Goal: Transaction & Acquisition: Download file/media

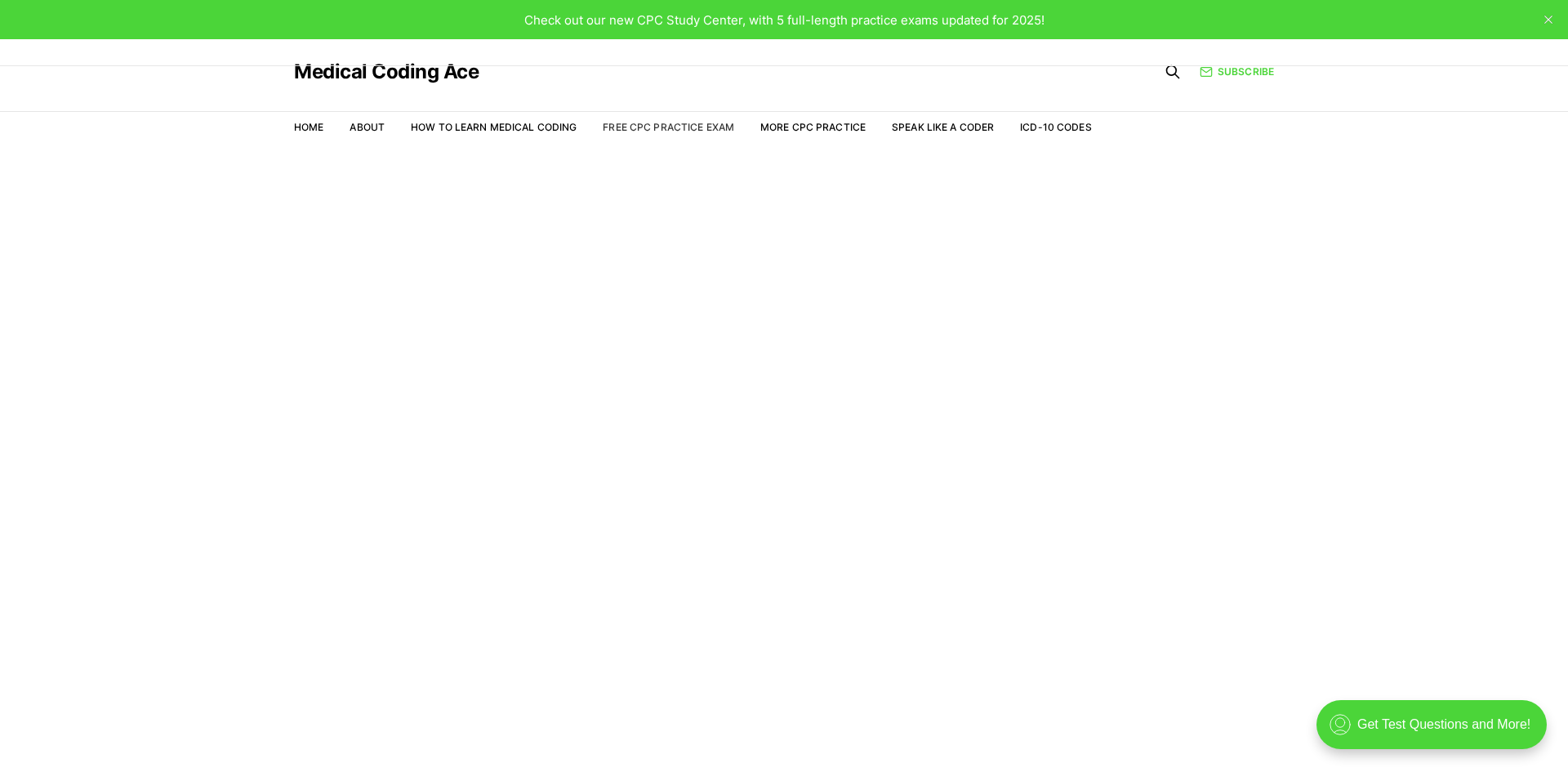
click at [710, 131] on link "Free CPC Practice Exam" at bounding box center [668, 127] width 132 height 12
click at [910, 28] on div "Check out our new CPC Study Center, with 5 full-length practice exams updated f…" at bounding box center [784, 20] width 520 height 19
click at [707, 131] on link "Free CPC Practice Exam" at bounding box center [668, 127] width 132 height 12
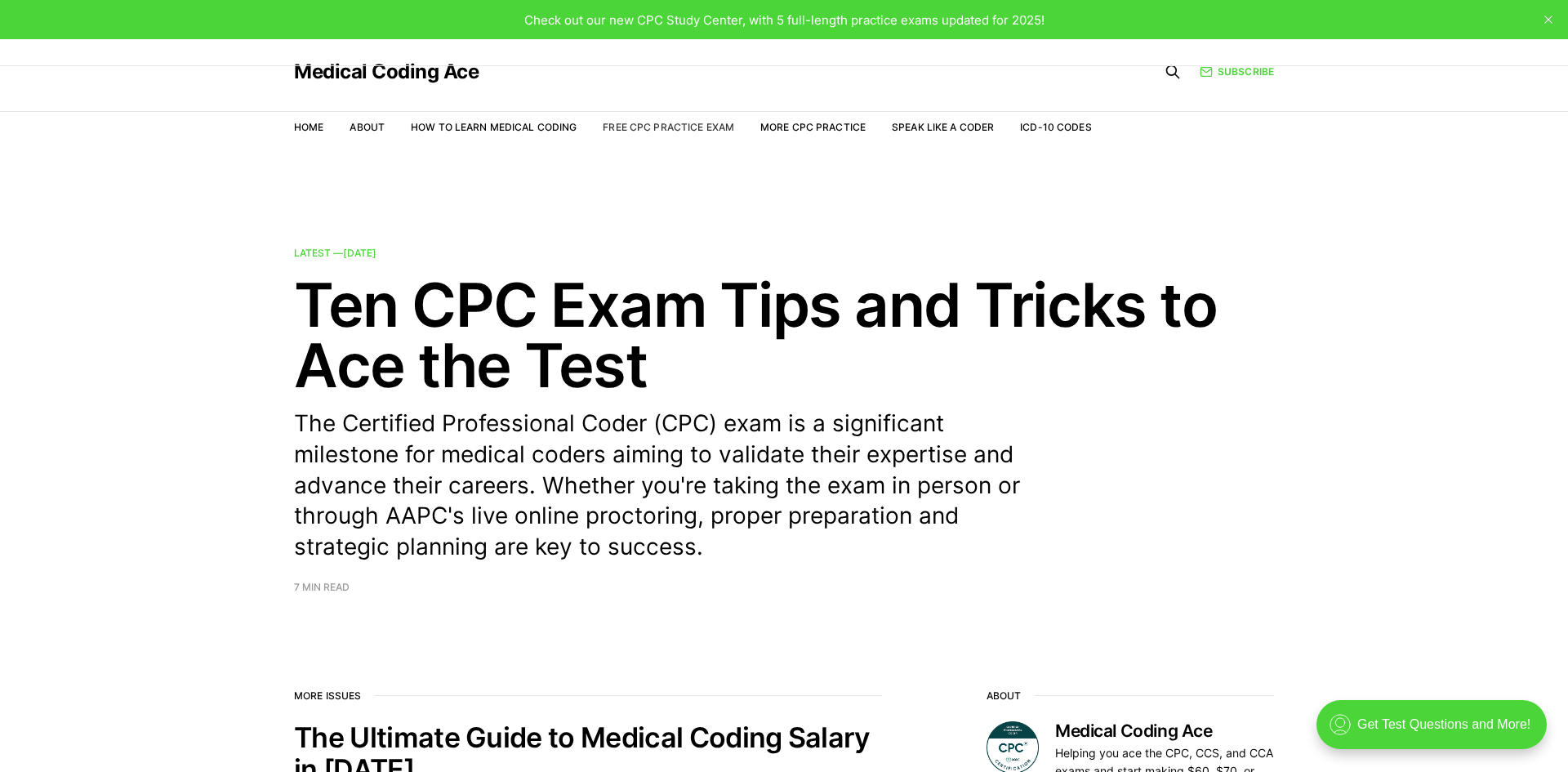
click at [673, 133] on link "Free CPC Practice Exam" at bounding box center [668, 127] width 132 height 12
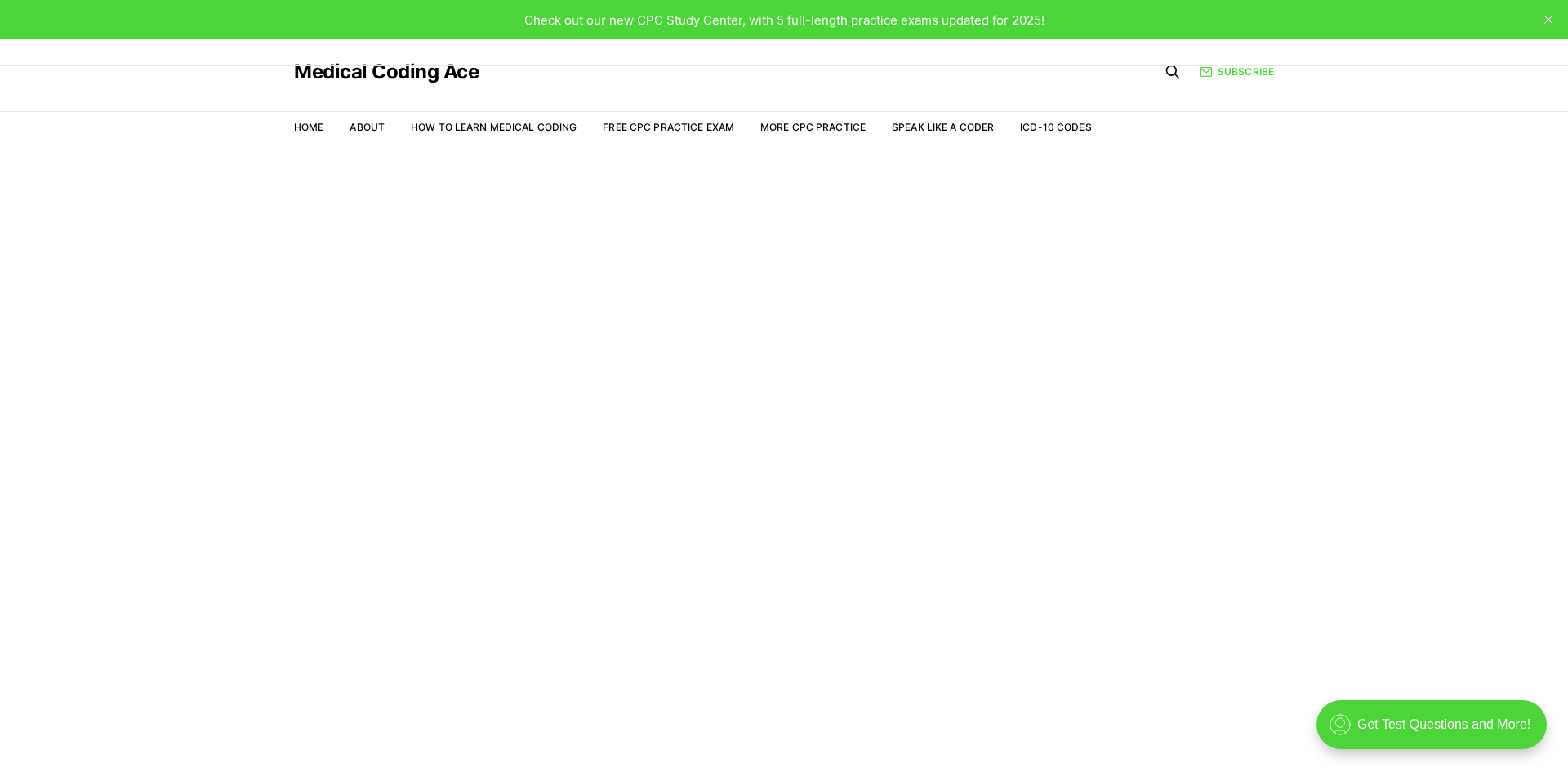
click at [711, 333] on main "Welcome to the Study Center - Student Plan" at bounding box center [784, 481] width 1568 height 661
click at [303, 128] on link "Home" at bounding box center [309, 127] width 29 height 12
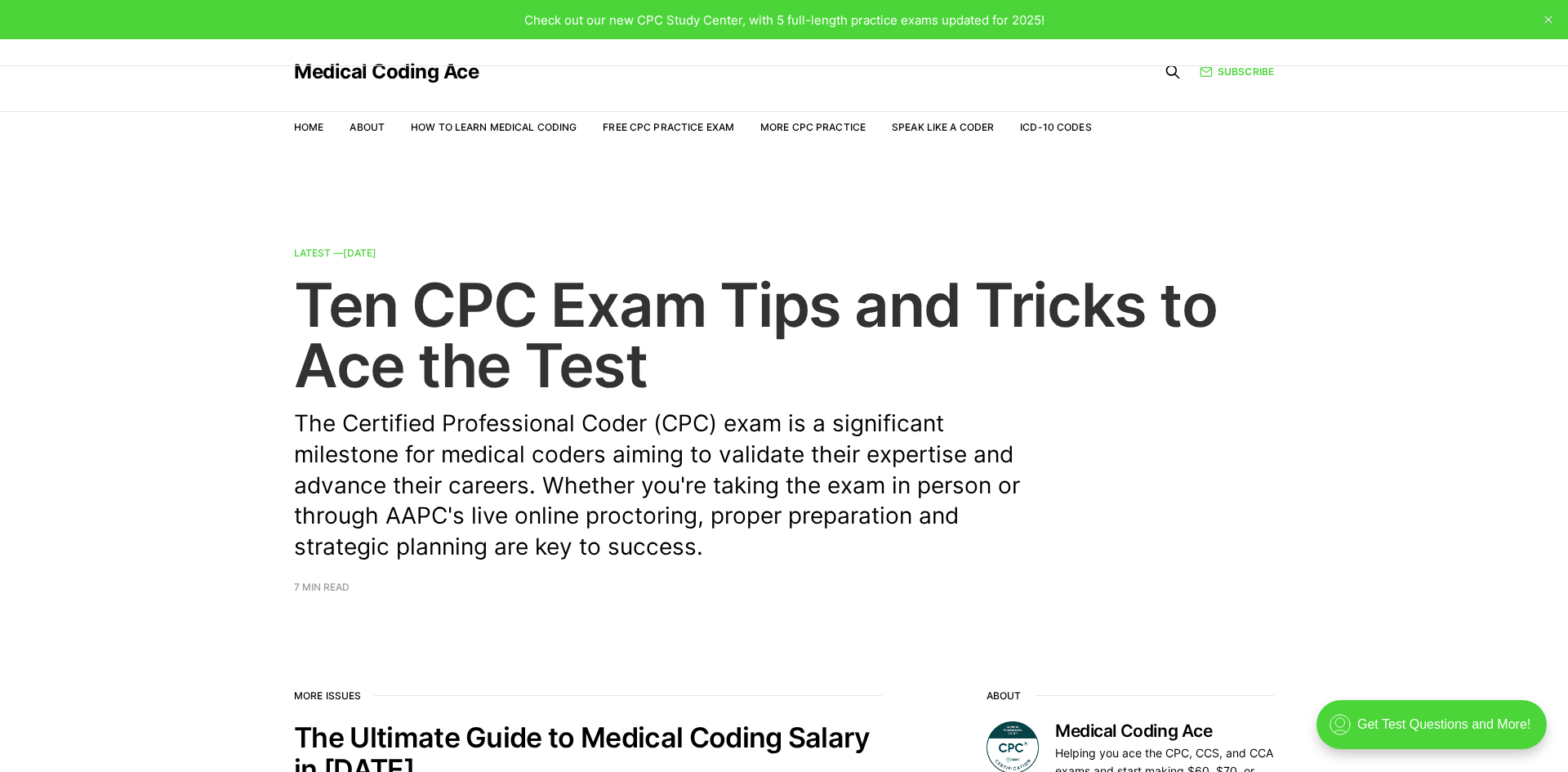
click at [312, 519] on p "The Certified Professional Coder (CPC) exam is a significant milestone for medi…" at bounding box center [670, 485] width 752 height 154
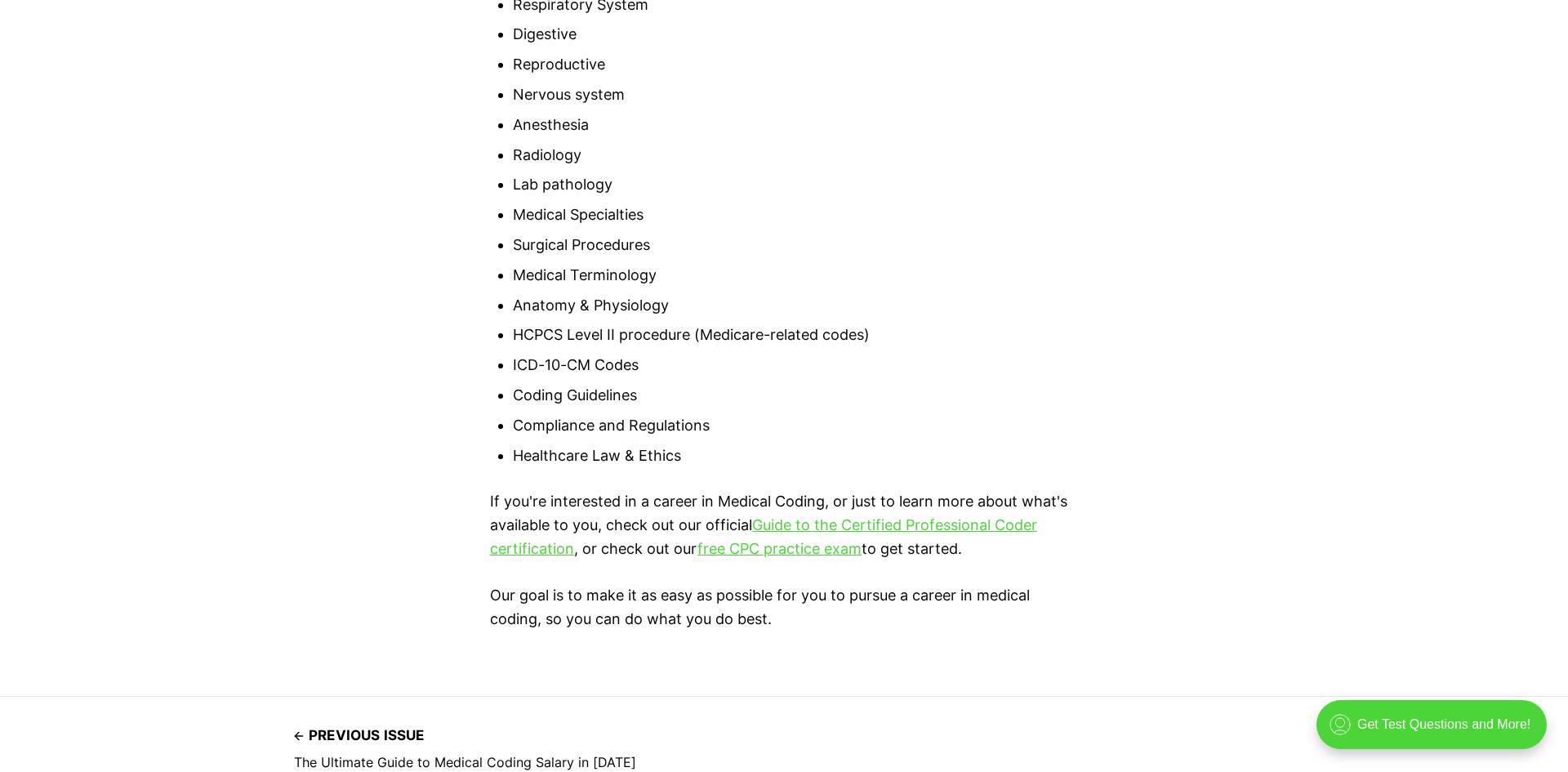
scroll to position [7519, 0]
click at [771, 539] on link "free CPC practice exam" at bounding box center [779, 547] width 164 height 17
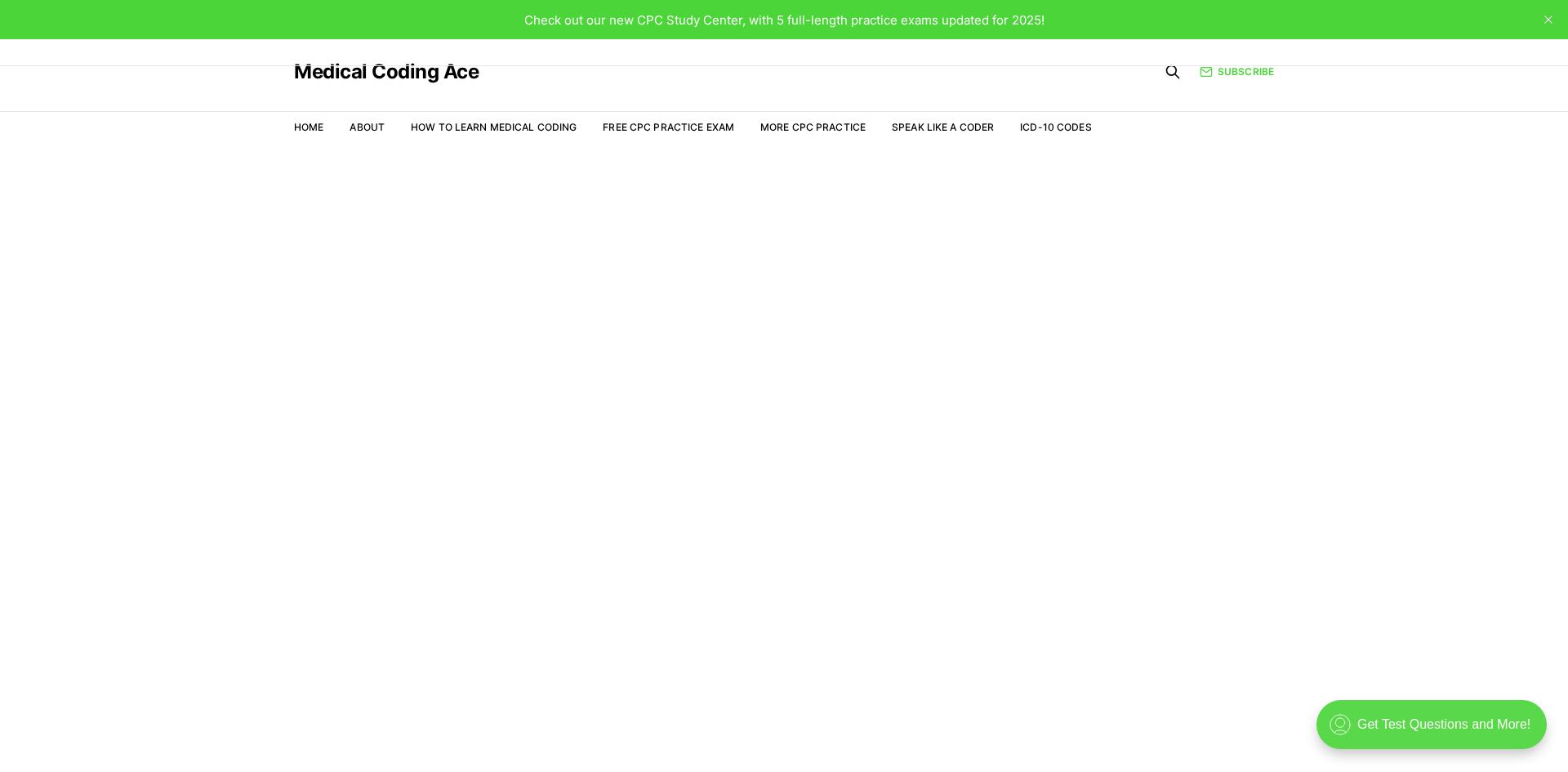
click at [1401, 734] on div ".cls-1{fill:none;stroke:currentColor;stroke-linecap:round;stroke-linejoin:round…" at bounding box center [1432, 725] width 231 height 49
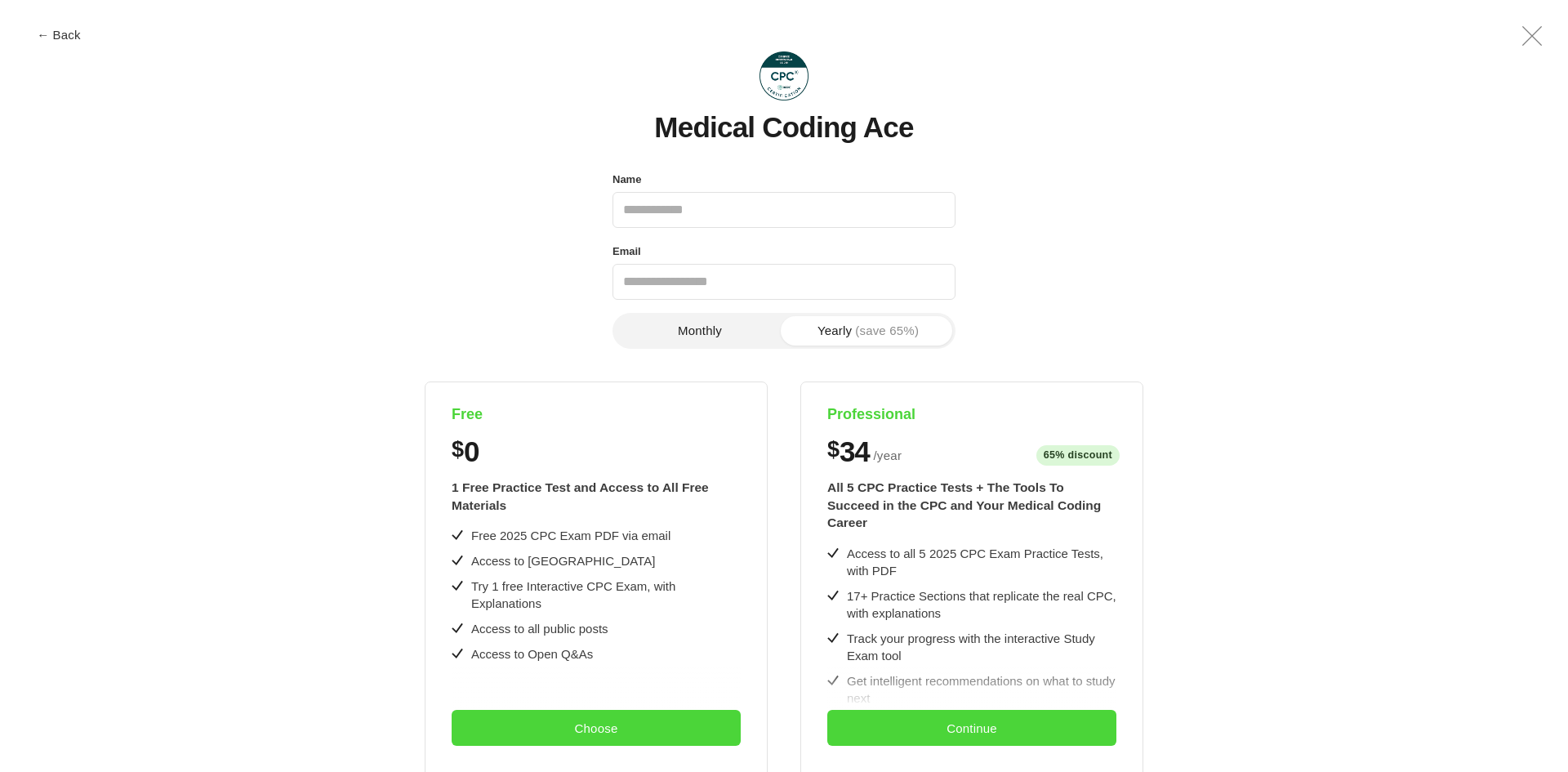
click at [731, 207] on input "Name" at bounding box center [784, 210] width 343 height 36
type input "**********"
click at [531, 718] on button "Choose" at bounding box center [597, 728] width 289 height 36
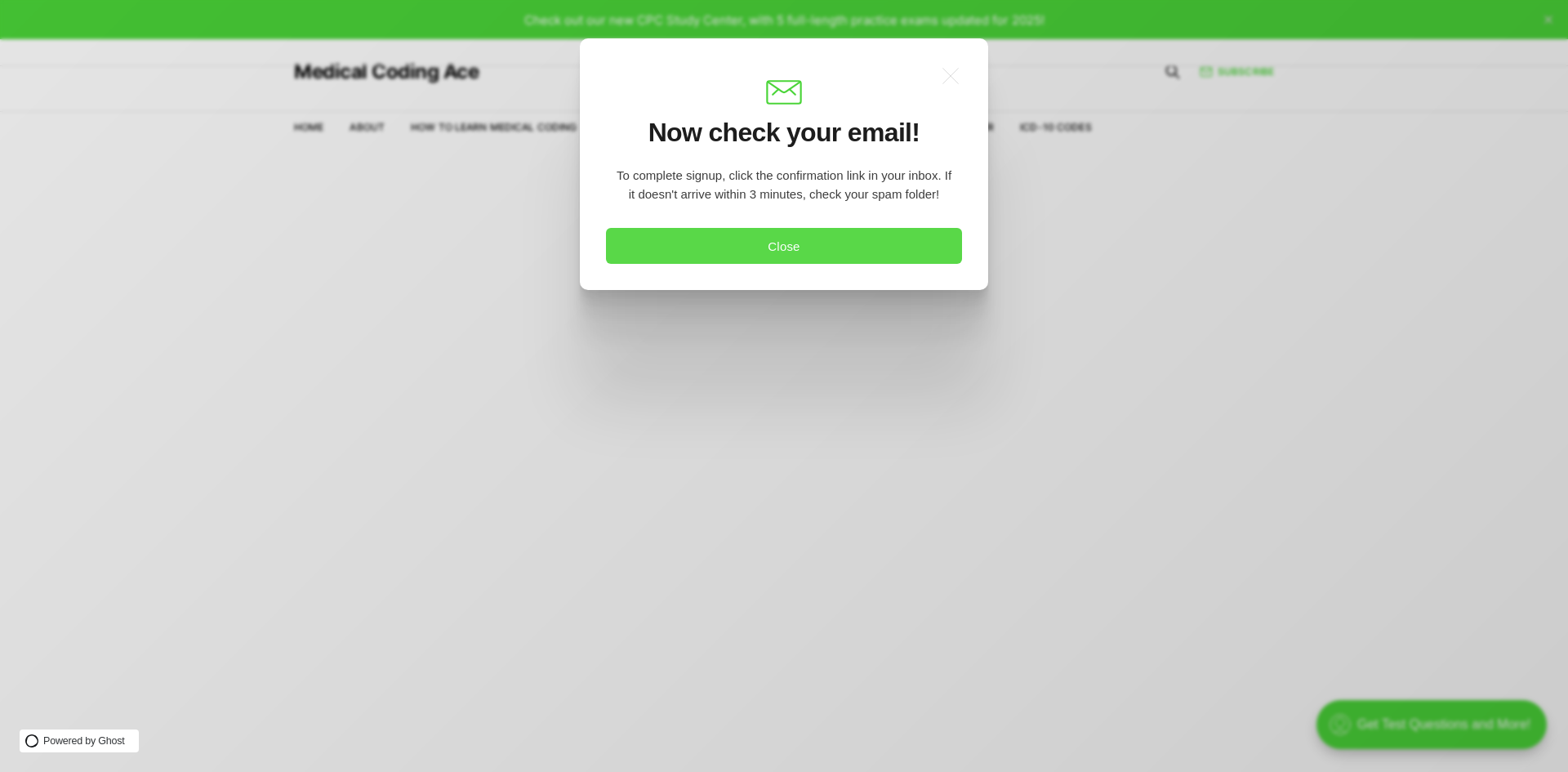
click at [815, 246] on button "Close" at bounding box center [784, 246] width 356 height 36
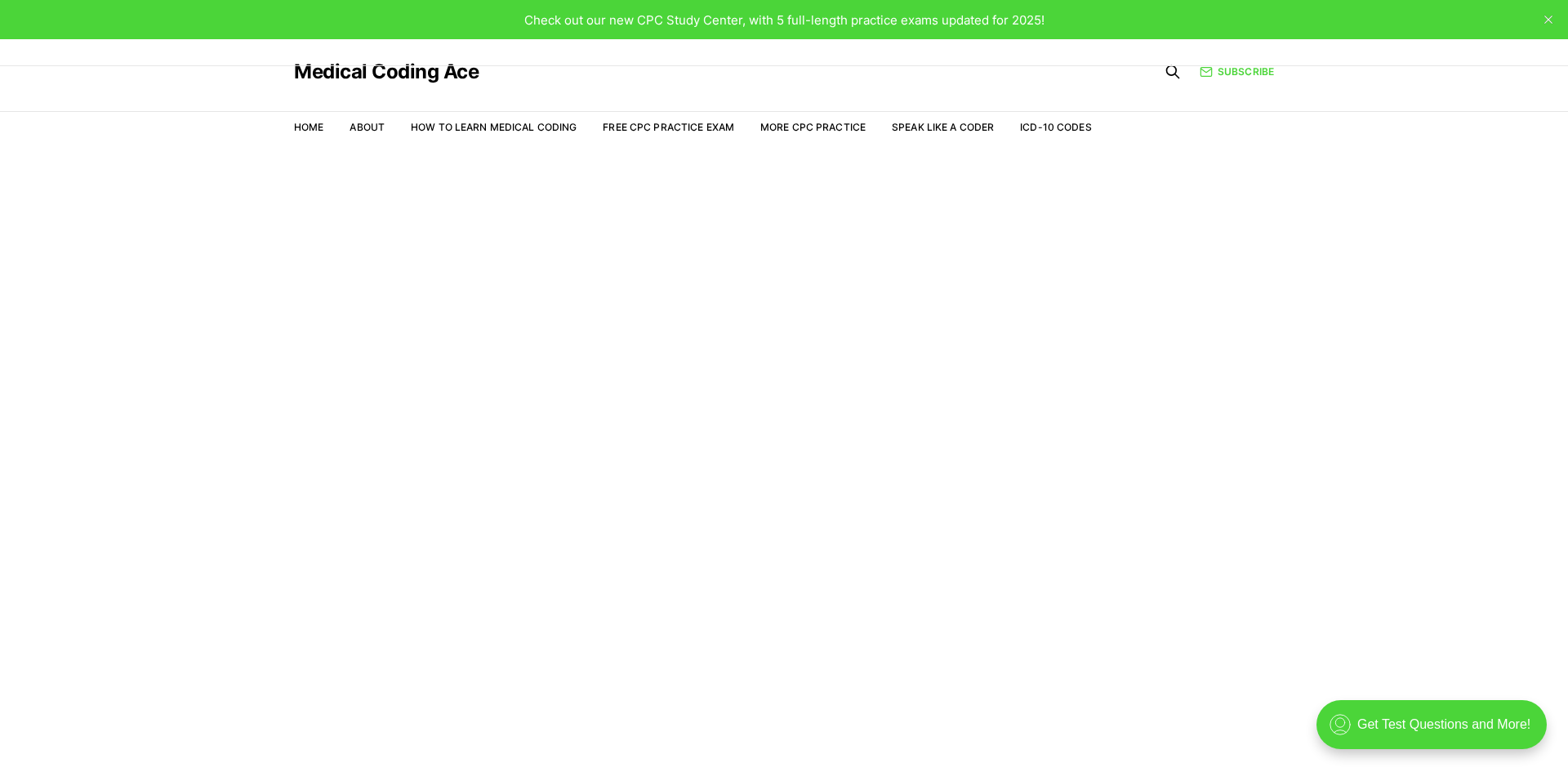
click at [643, 349] on main "Welcome to the Study Center - Student Plan" at bounding box center [784, 481] width 1568 height 661
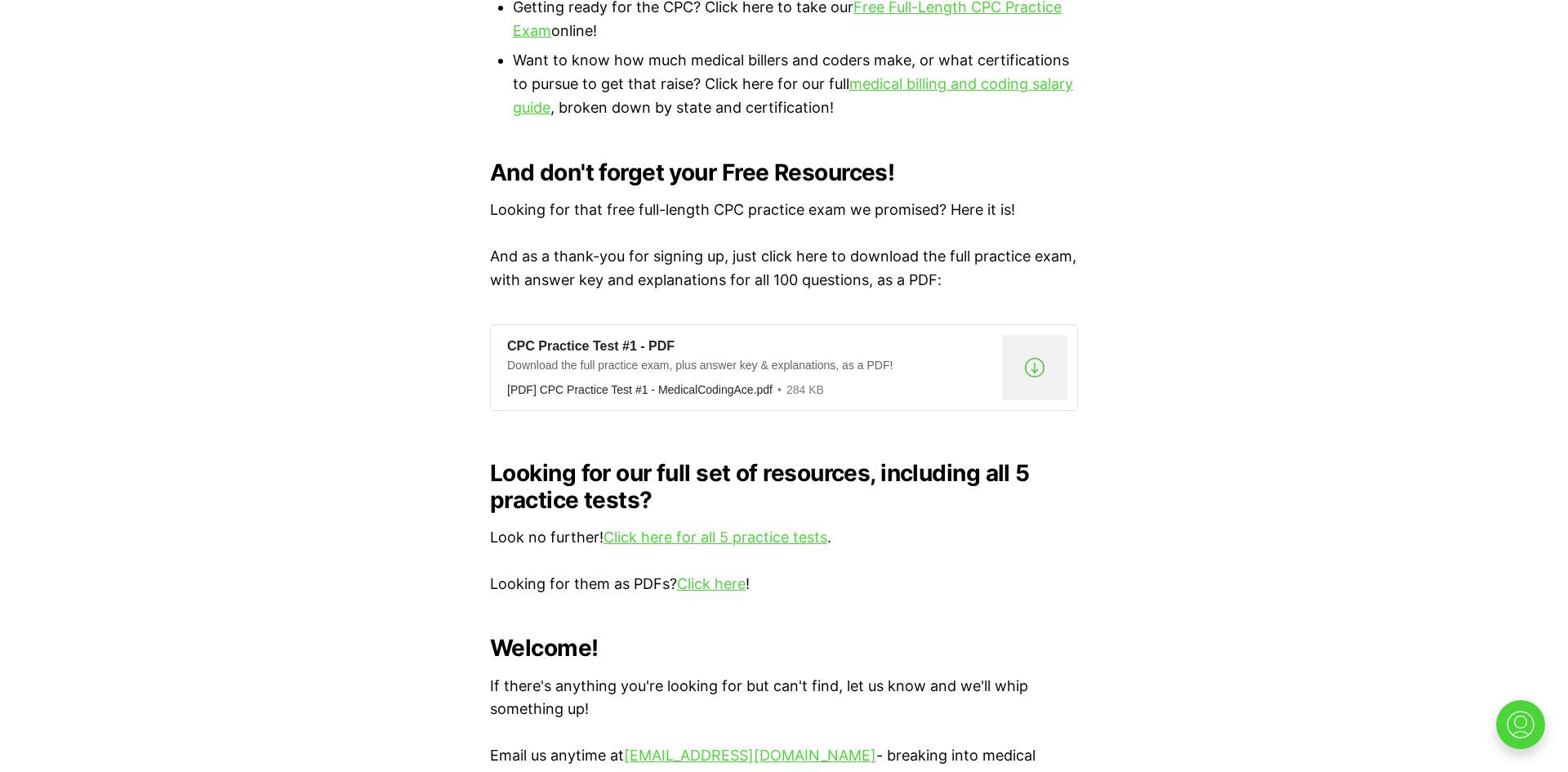
scroll to position [1192, 0]
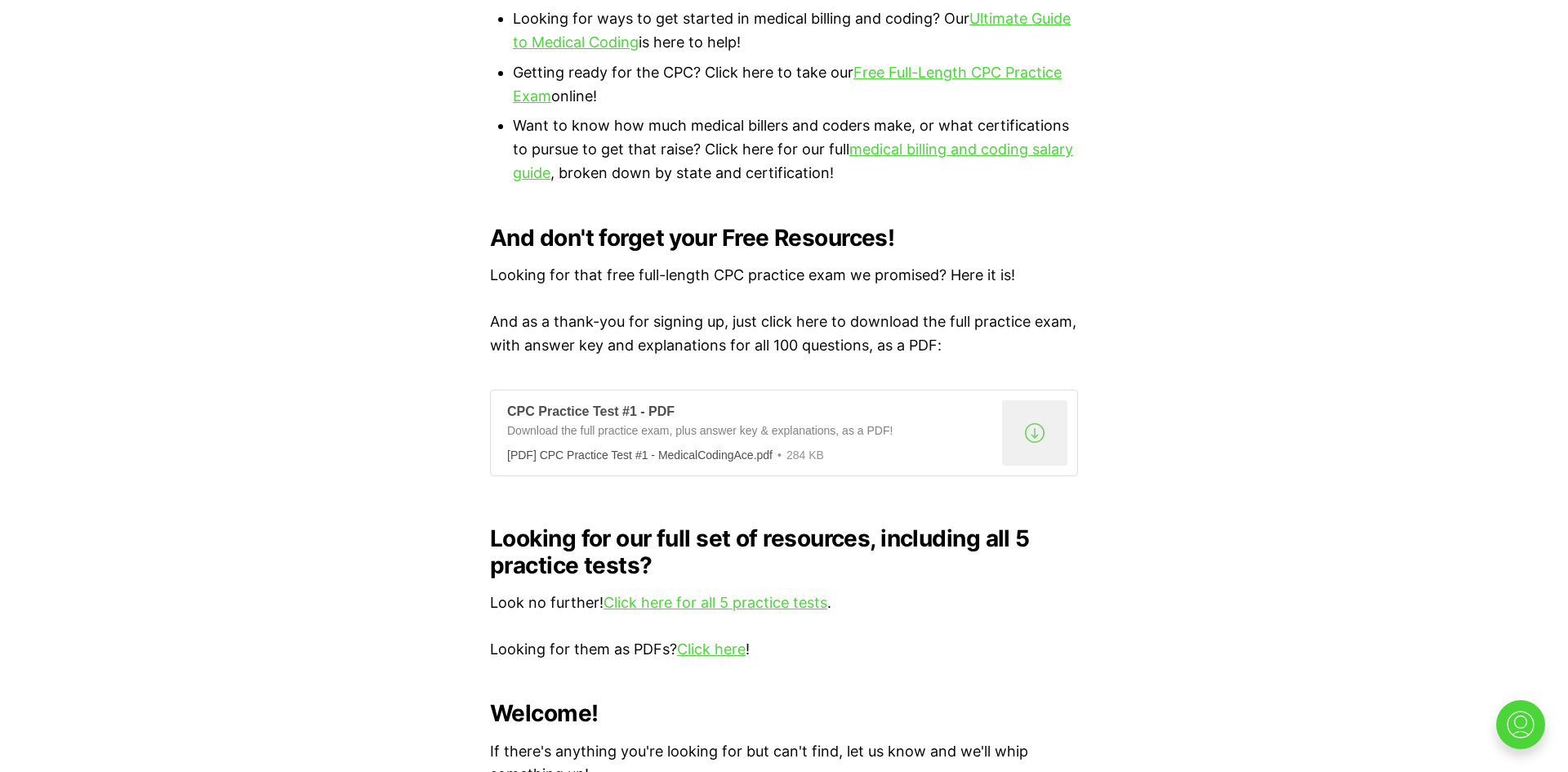
click at [711, 423] on div "Download the full practice exam, plus answer key & explanations, as a PDF!" at bounding box center [751, 433] width 488 height 21
click at [459, 303] on div "We're so pleased you're here! We'd love to help! As a quick intro, we're the te…" at bounding box center [784, 47] width 1568 height 1620
